Goal: Information Seeking & Learning: Learn about a topic

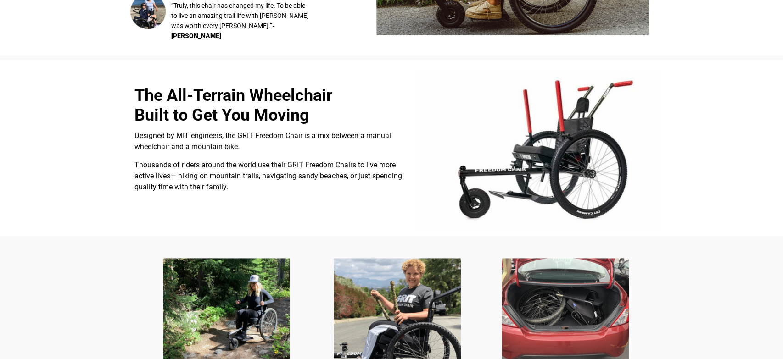
scroll to position [224, 0]
select select "US"
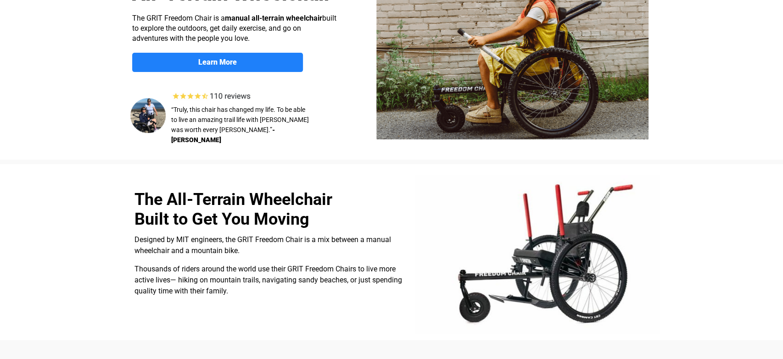
scroll to position [75, 0]
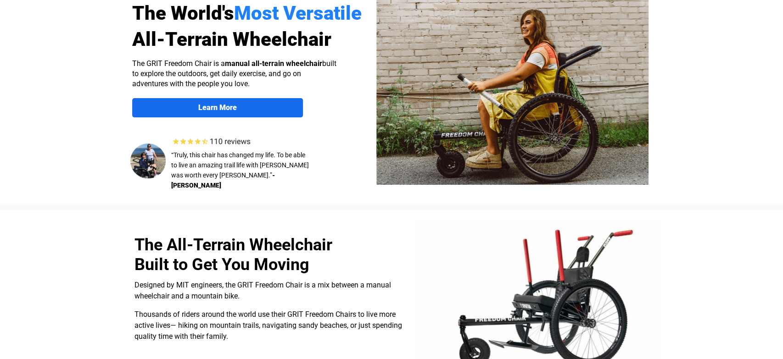
click at [257, 102] on link "Learn More" at bounding box center [217, 107] width 171 height 19
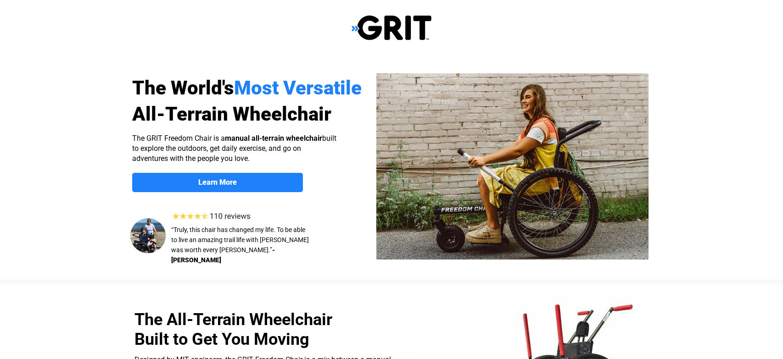
scroll to position [712, 0]
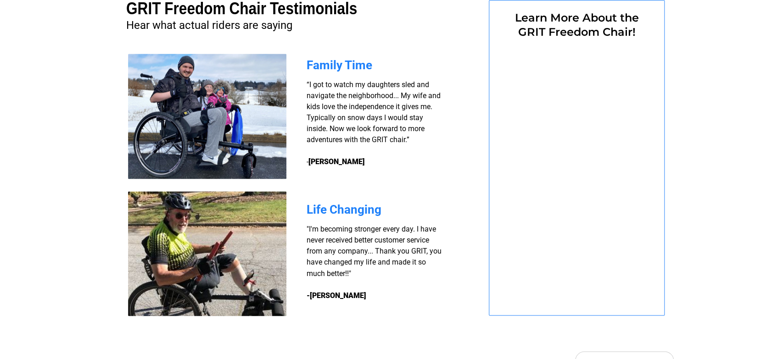
select select "US"
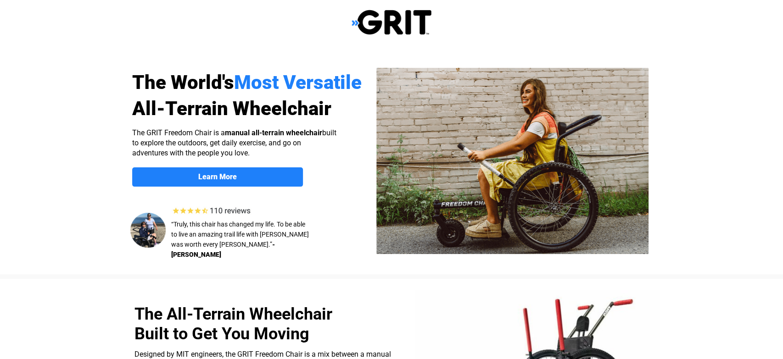
scroll to position [0, 0]
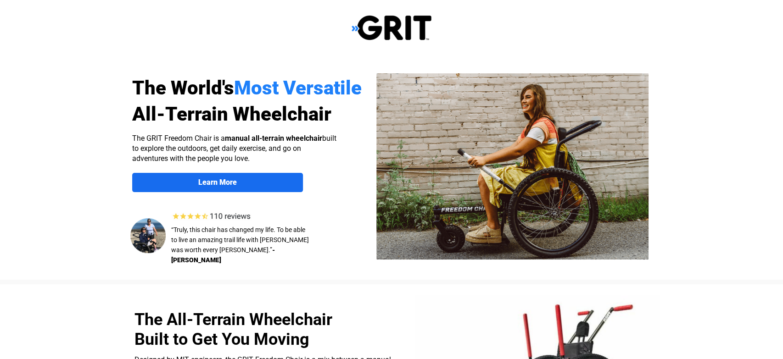
click at [236, 183] on strong "Learn More" at bounding box center [217, 182] width 39 height 9
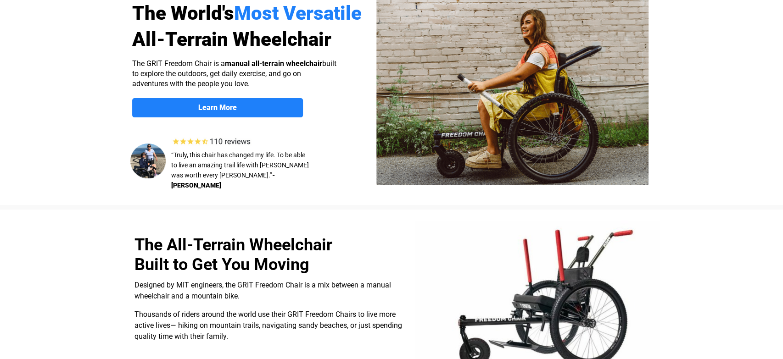
scroll to position [136, 0]
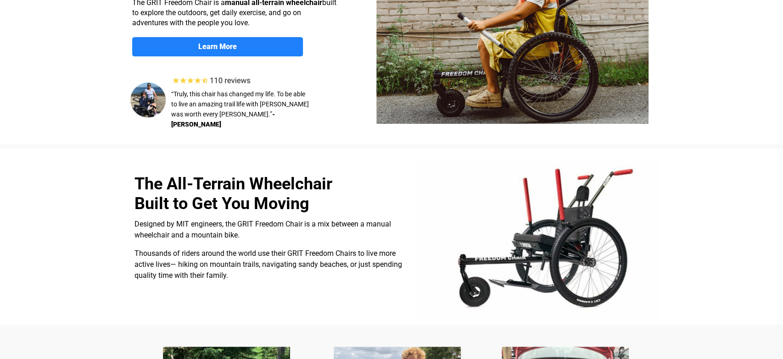
select select "US"
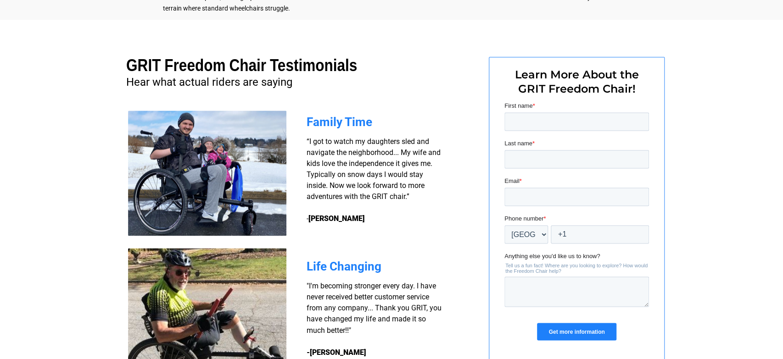
scroll to position [621, 0]
